Goal: Ask a question: Seek information or help from site administrators or community

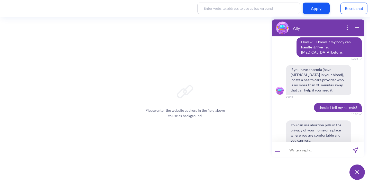
click at [292, 149] on input at bounding box center [314, 149] width 63 height 15
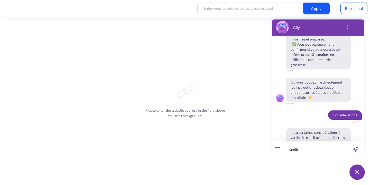
type input "english"
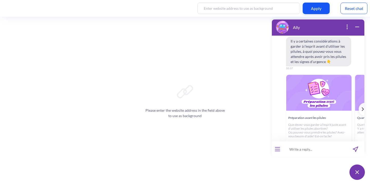
scroll to position [1529, 0]
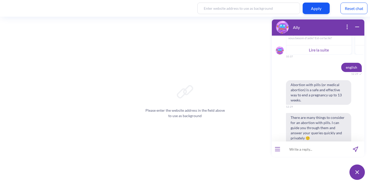
click at [303, 146] on input at bounding box center [314, 149] width 63 height 15
type input "o"
type input "portugues"
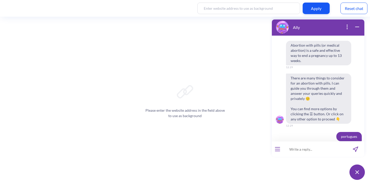
scroll to position [1569, 0]
click at [333, 182] on button "Português" at bounding box center [330, 186] width 24 height 9
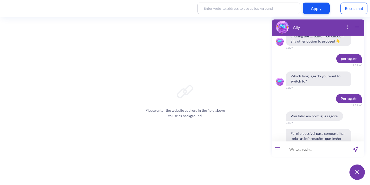
scroll to position [1644, 0]
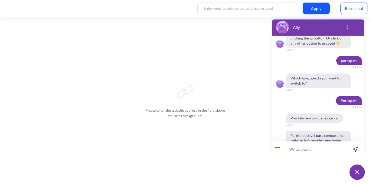
click at [298, 148] on input at bounding box center [314, 149] width 63 height 15
type input "e se eu tiver um aborto incompleto?"
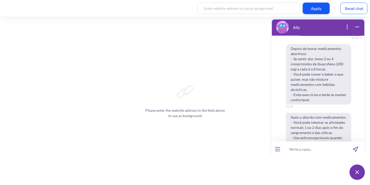
scroll to position [1832, 0]
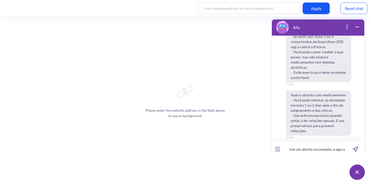
type input "tive um aborto incompleto, e agora?"
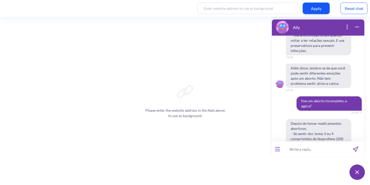
scroll to position [1912, 0]
click at [297, 150] on input at bounding box center [314, 149] width 63 height 15
type input "what side effects should I expect"
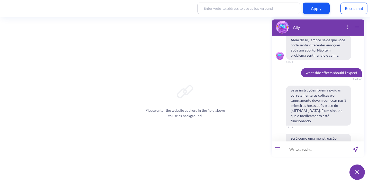
scroll to position [2121, 0]
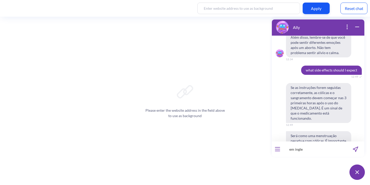
type input "em ingles"
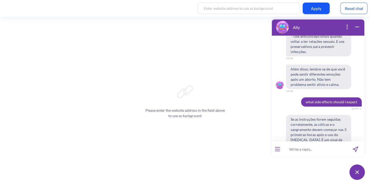
scroll to position [2082, 0]
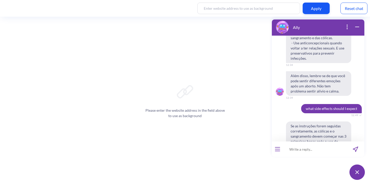
click at [314, 104] on span "what side effects should I expect" at bounding box center [331, 108] width 61 height 9
copy span "what side effects should I expect"
click at [298, 148] on input at bounding box center [314, 149] width 63 height 15
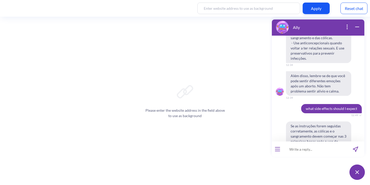
paste input "what side effects should I expect"
type input "what side effects should I expect"
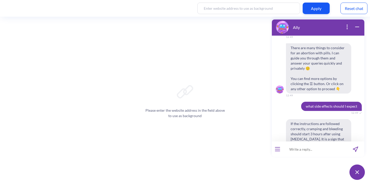
scroll to position [2315, 0]
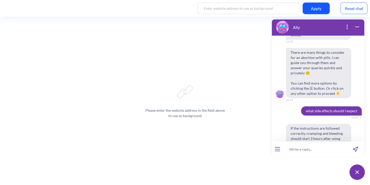
click at [294, 151] on input at bounding box center [314, 149] width 63 height 15
type input "are there other side effects?"
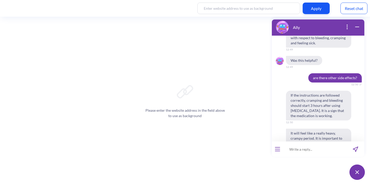
scroll to position [2467, 0]
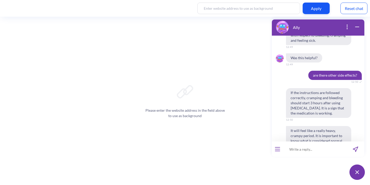
click at [302, 153] on input at bounding box center [314, 149] width 63 height 15
type input "em [GEOGRAPHIC_DATA]"
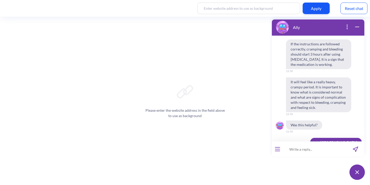
scroll to position [2517, 0]
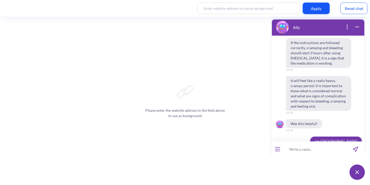
click at [318, 150] on input at bounding box center [314, 149] width 63 height 15
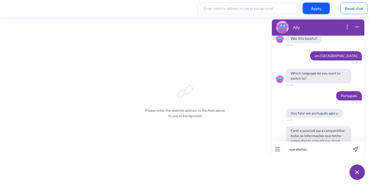
scroll to position [2617, 0]
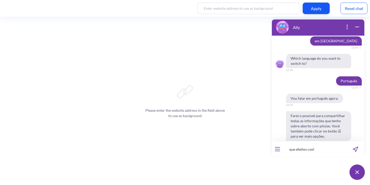
type input "que efeitos cxol"
click at [319, 144] on input "que efeitos cxol" at bounding box center [314, 149] width 63 height 15
click at [319, 147] on input "que efeitos cxol" at bounding box center [314, 149] width 63 height 15
type input "quais efeitos colaterais eu devo esperar?"
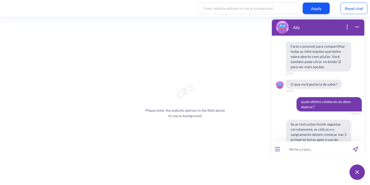
scroll to position [2729, 0]
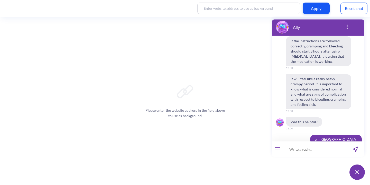
scroll to position [2481, 0]
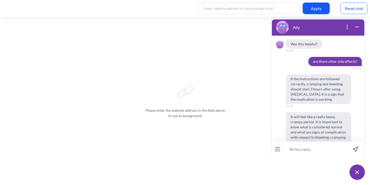
click at [308, 156] on span "Was this helpful?" at bounding box center [304, 160] width 36 height 9
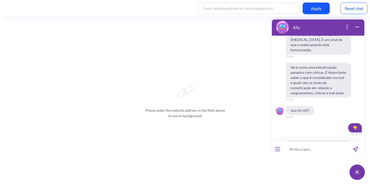
scroll to position [2799, 0]
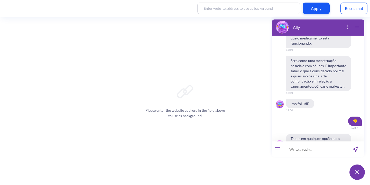
click at [304, 151] on input at bounding box center [314, 149] width 63 height 15
type input "estou sentindo frio apos tomar a medicacao"
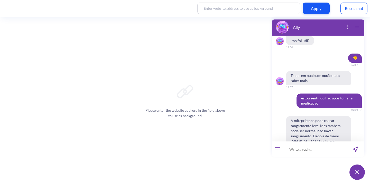
scroll to position [2862, 0]
